Goal: Download file/media

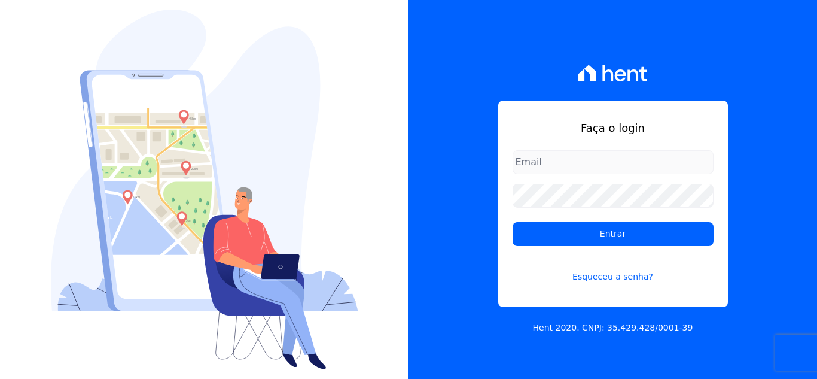
click at [583, 159] on input "email" at bounding box center [613, 162] width 201 height 24
type input "[PERSON_NAME][EMAIL_ADDRESS][PERSON_NAME][DOMAIN_NAME]"
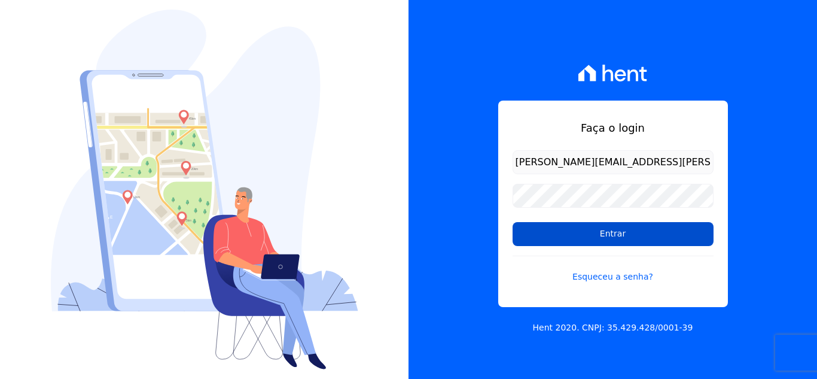
click at [590, 235] on input "Entrar" at bounding box center [613, 234] width 201 height 24
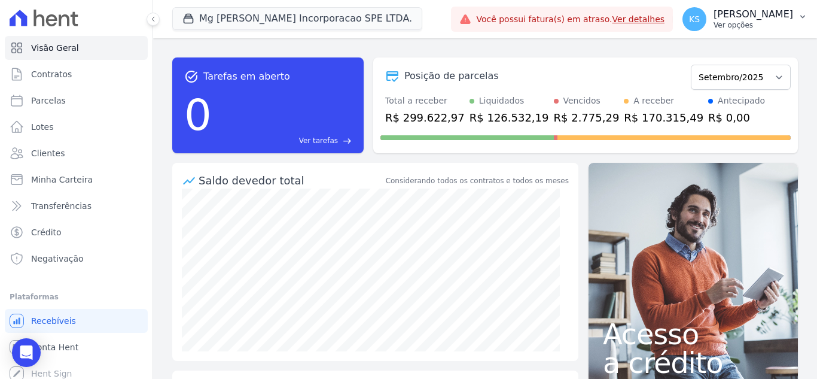
click at [776, 19] on p "[PERSON_NAME]" at bounding box center [754, 14] width 80 height 12
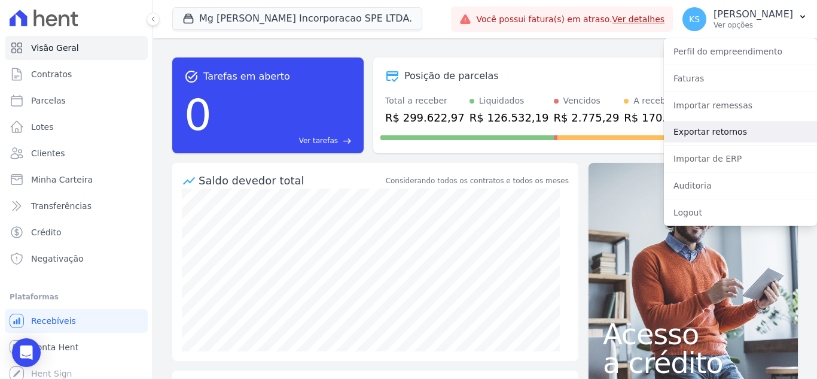
click at [706, 128] on link "Exportar retornos" at bounding box center [740, 132] width 153 height 22
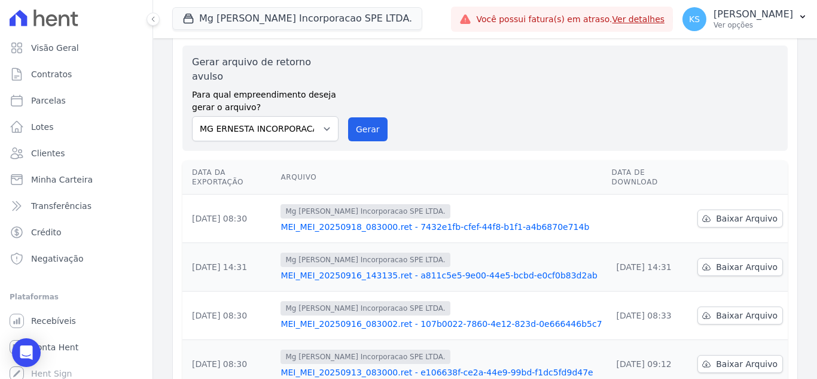
scroll to position [60, 0]
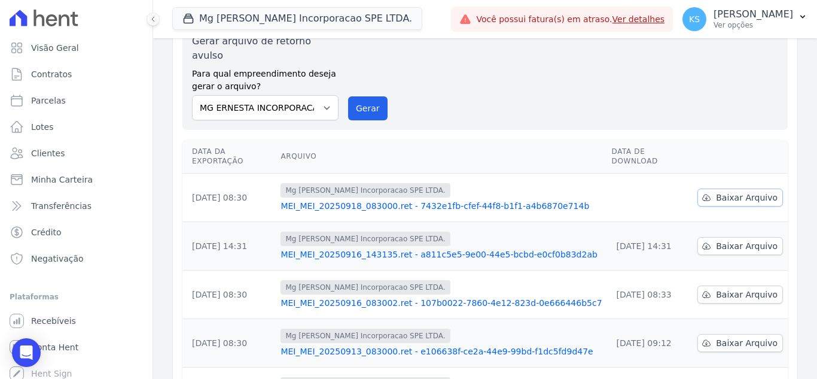
click at [727, 191] on span "Baixar Arquivo" at bounding box center [747, 197] width 62 height 12
